Goal: Task Accomplishment & Management: Manage account settings

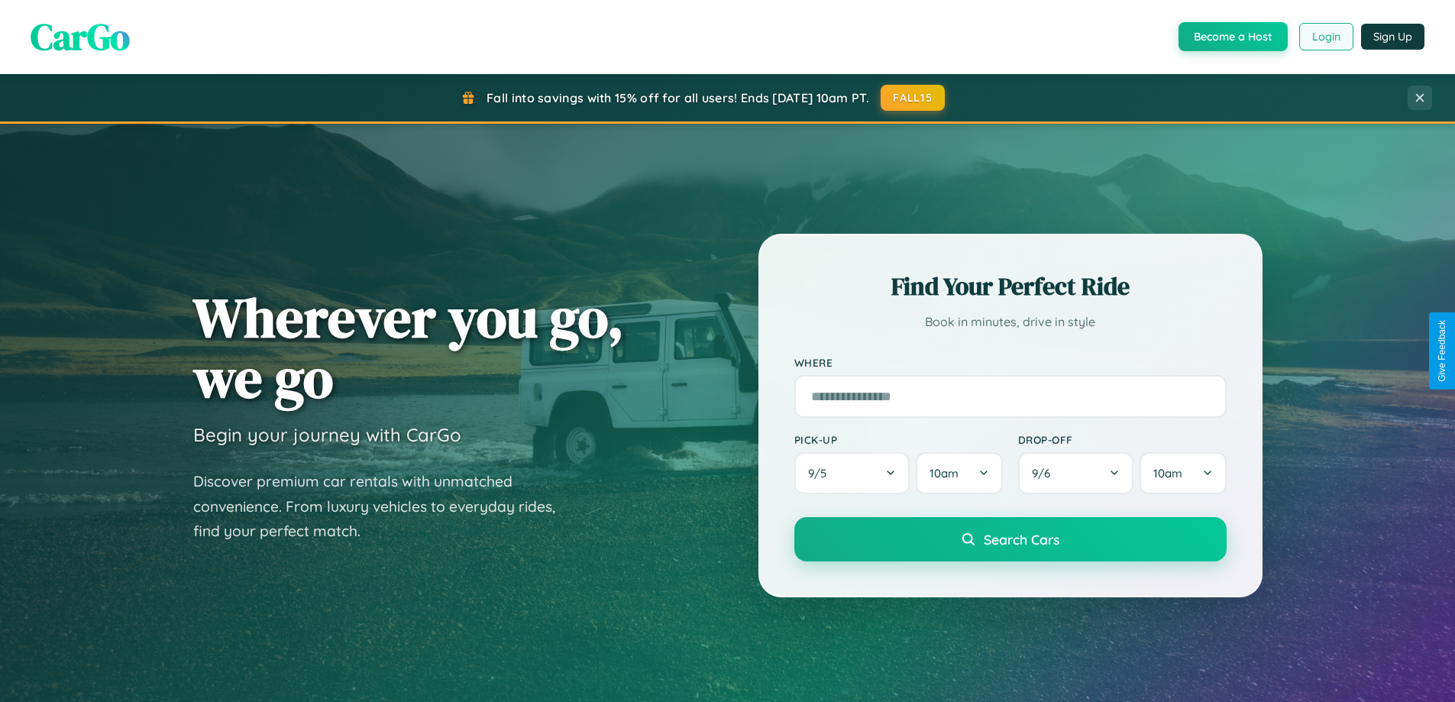
click at [1326, 37] on button "Login" at bounding box center [1327, 37] width 54 height 28
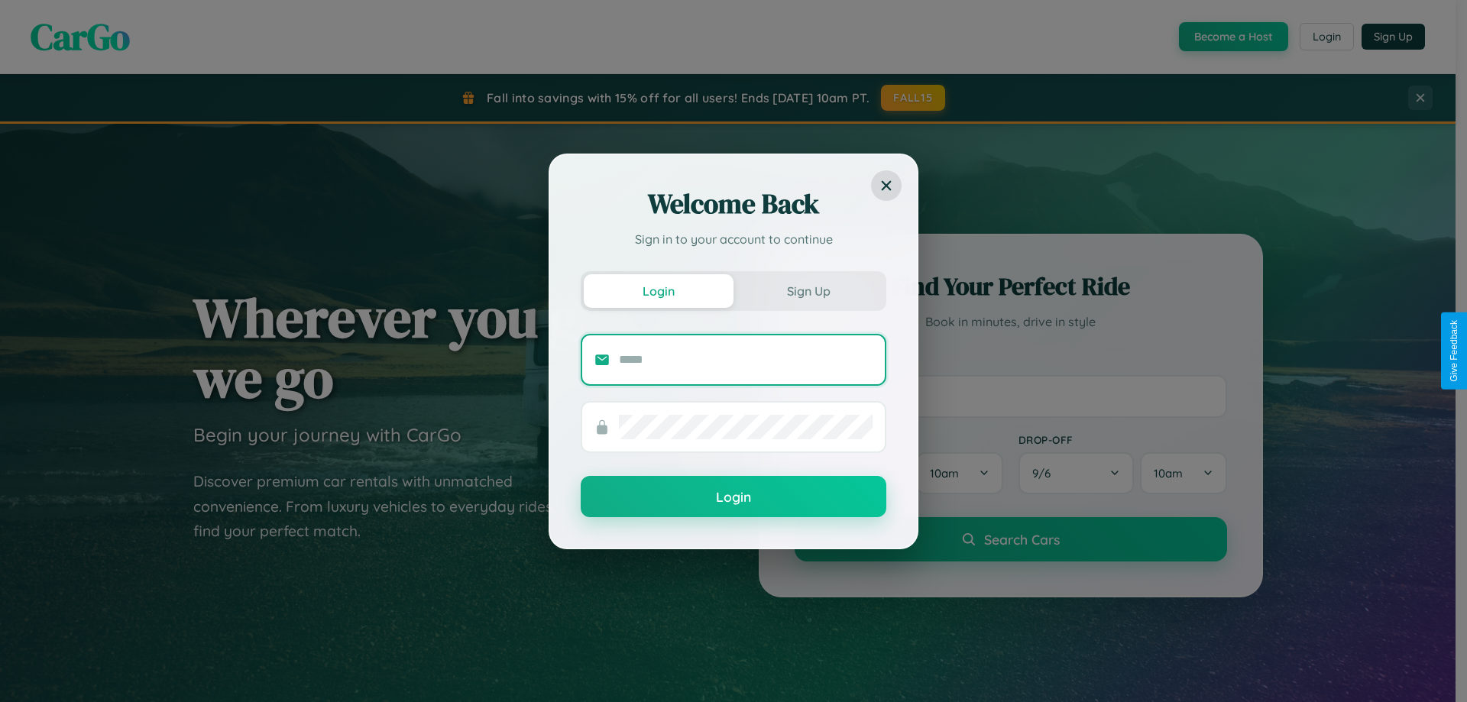
click at [746, 359] on input "text" at bounding box center [746, 360] width 254 height 24
type input "**********"
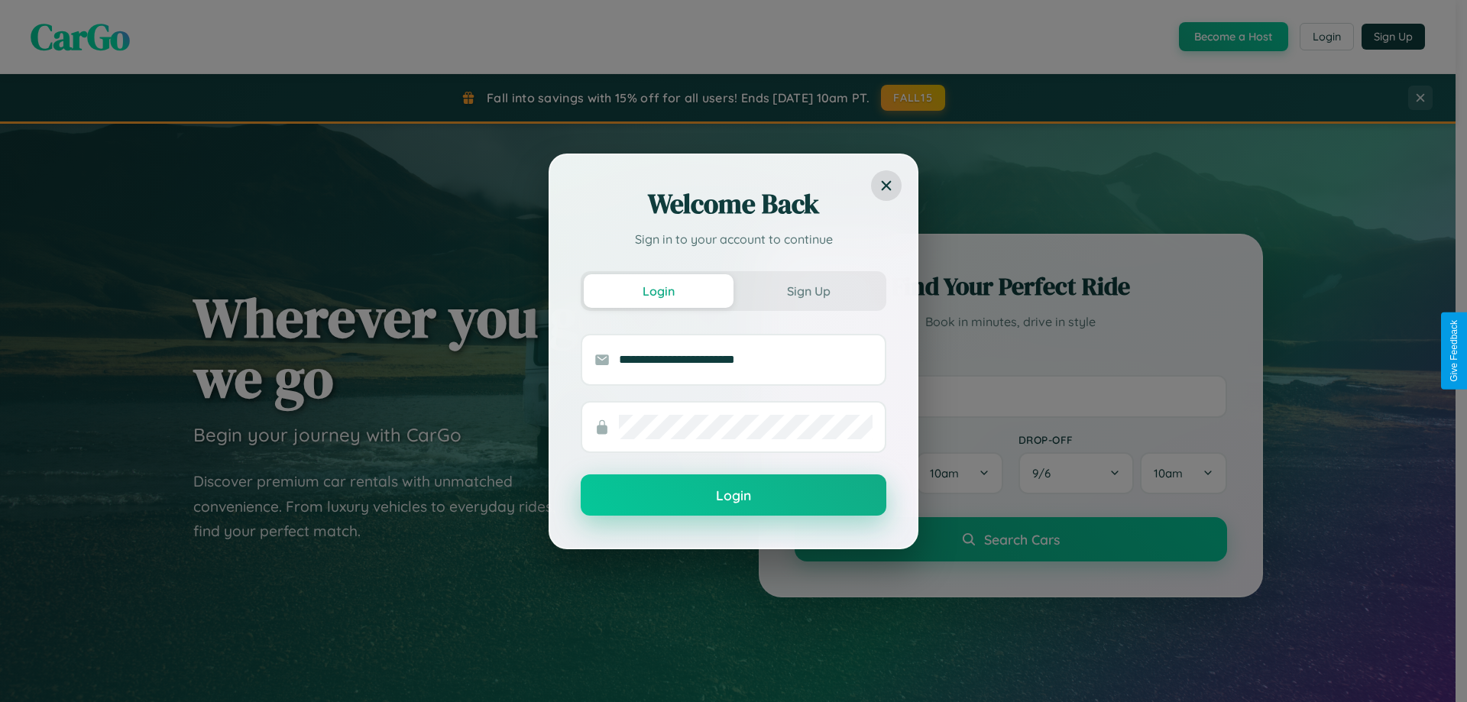
click at [733, 495] on button "Login" at bounding box center [734, 494] width 306 height 41
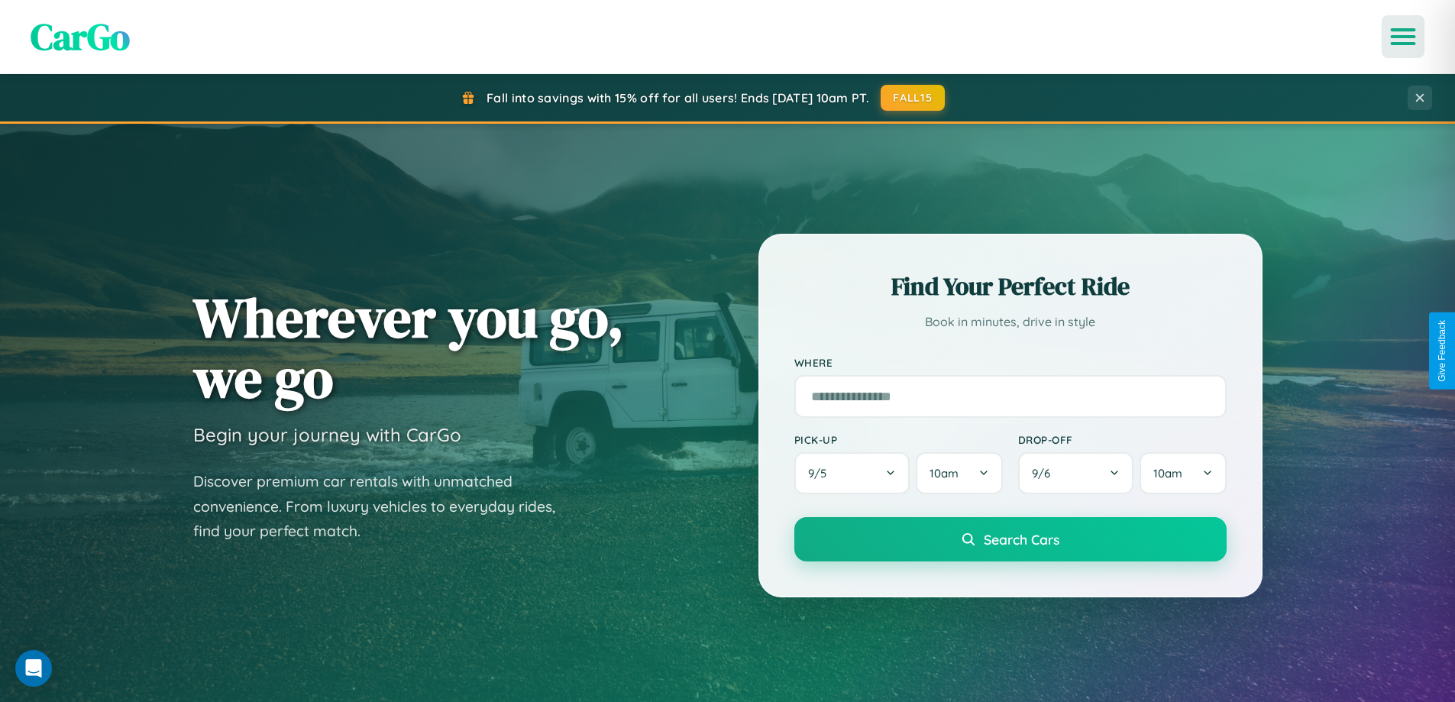
click at [1403, 37] on icon "Open menu" at bounding box center [1404, 37] width 22 height 14
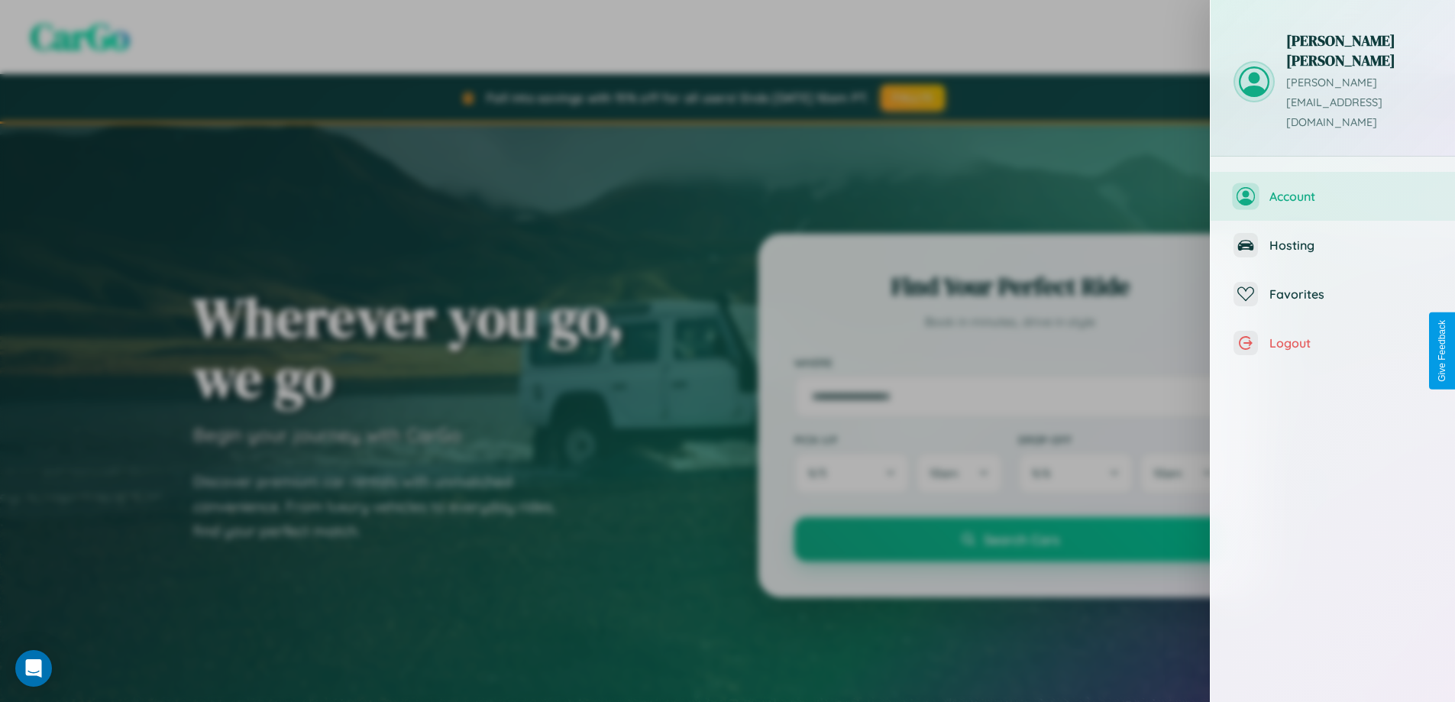
click at [1333, 189] on span "Account" at bounding box center [1351, 196] width 163 height 15
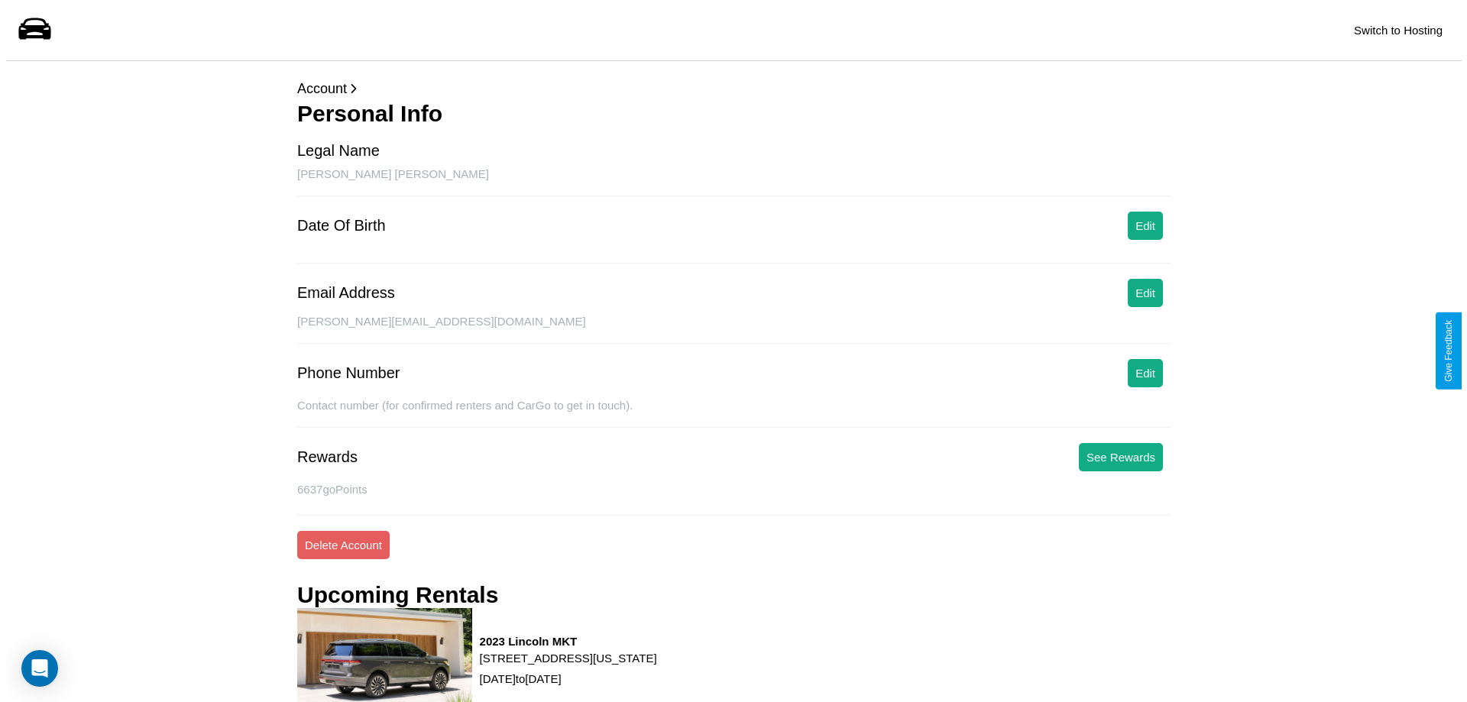
scroll to position [152, 0]
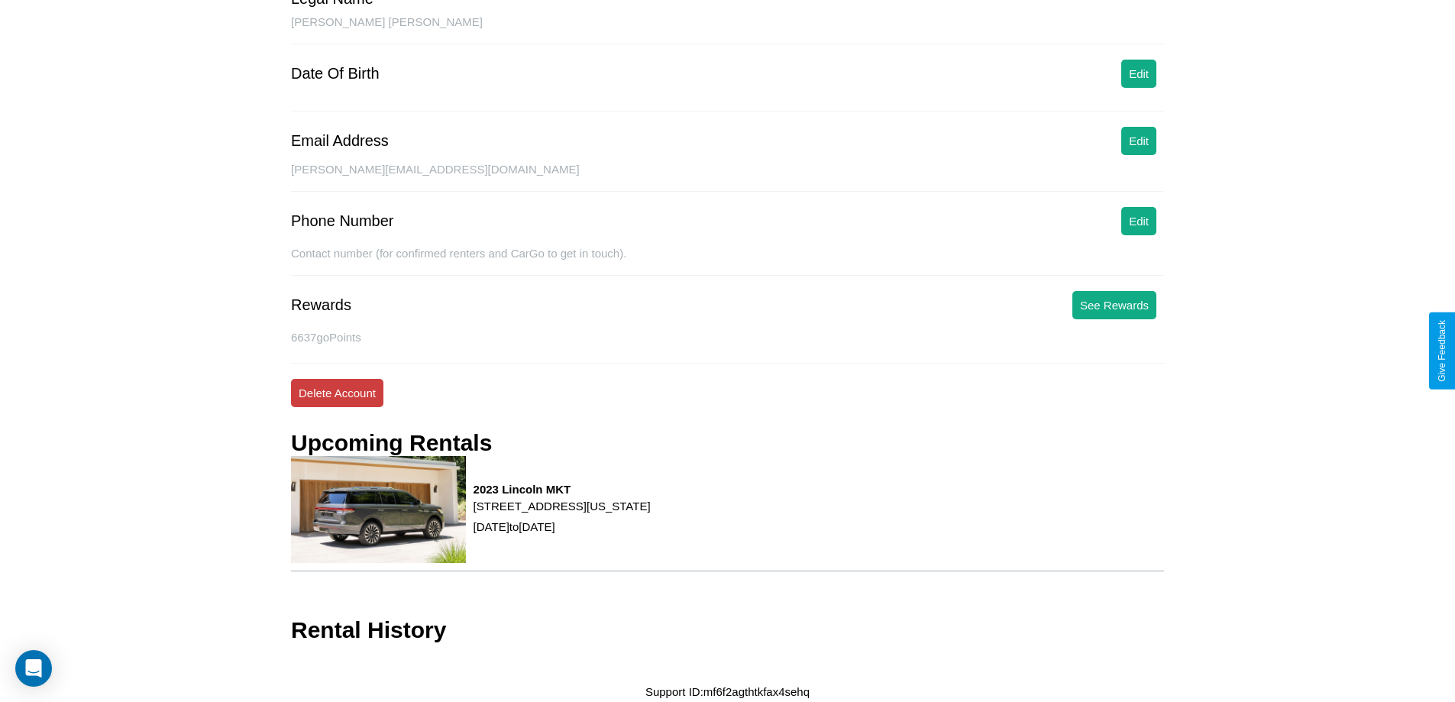
click at [337, 393] on button "Delete Account" at bounding box center [337, 393] width 92 height 28
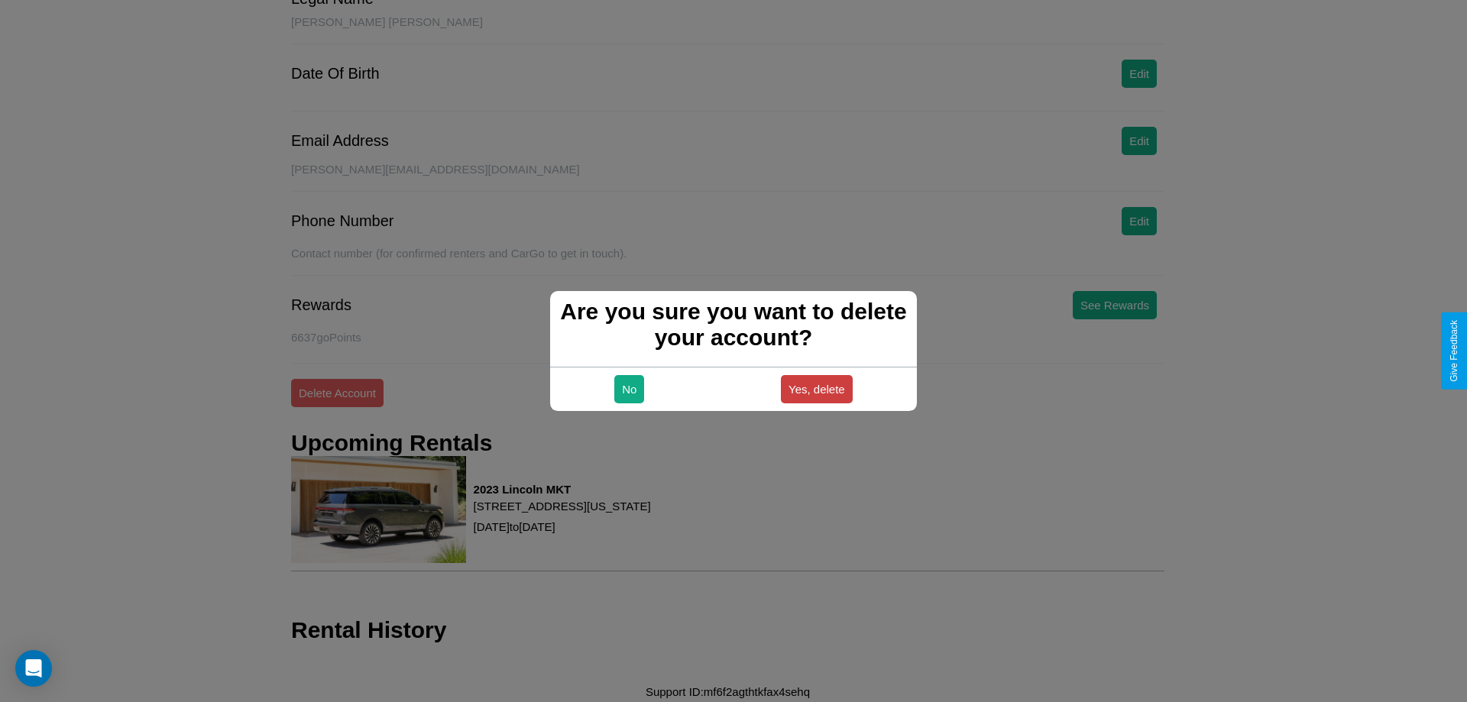
click at [816, 389] on button "Yes, delete" at bounding box center [817, 389] width 72 height 28
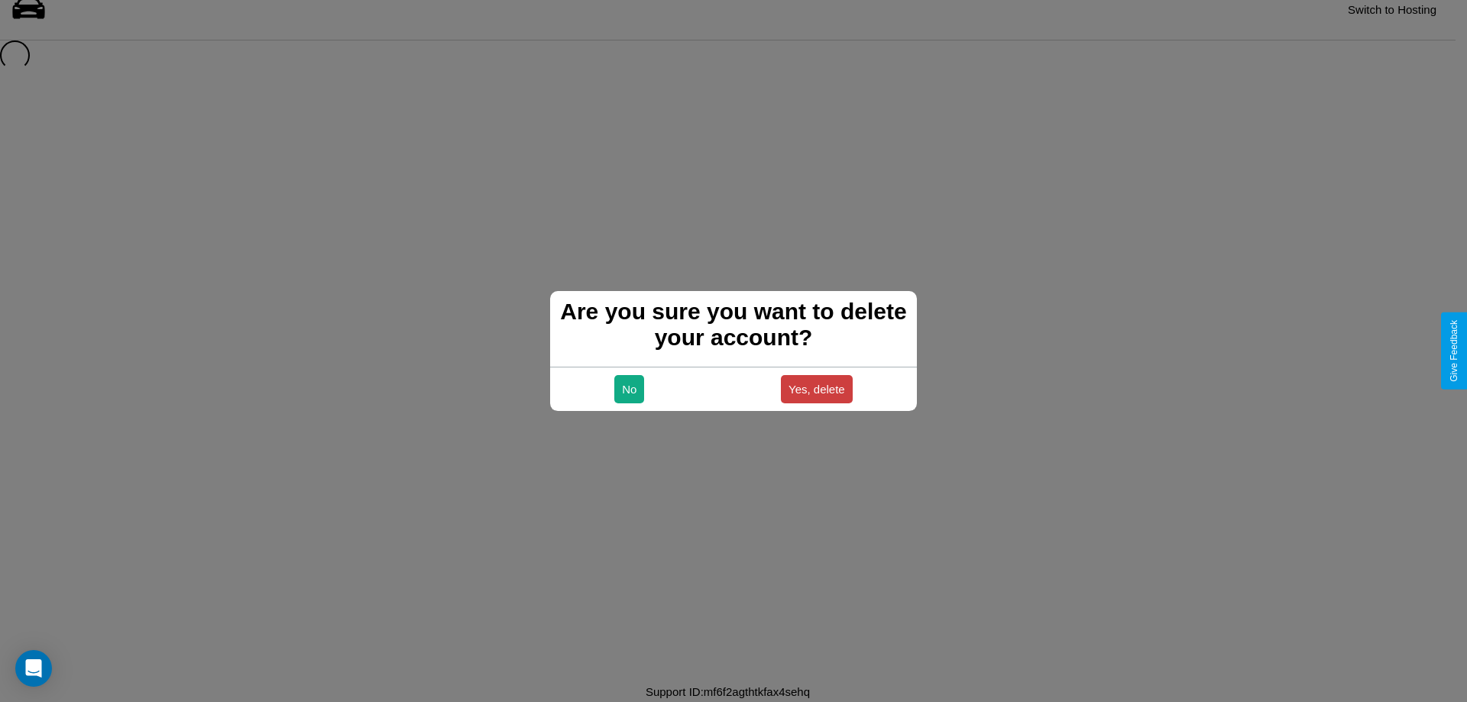
scroll to position [21, 0]
